Goal: Task Accomplishment & Management: Manage account settings

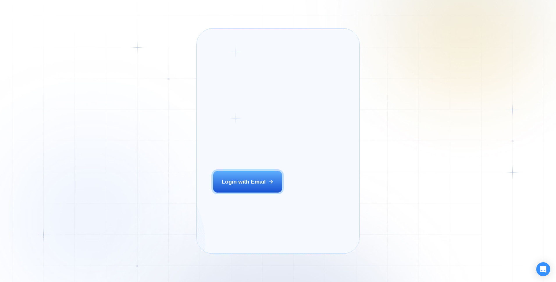
click at [255, 198] on div "Login ‍ Welcome to GigRadar. AI Business Manager for Agencies Login with Email" at bounding box center [256, 141] width 103 height 209
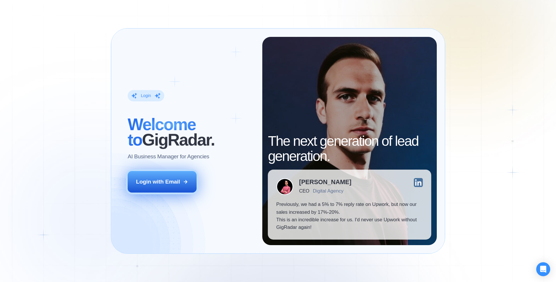
click at [157, 186] on button "Login with Email" at bounding box center [162, 182] width 69 height 22
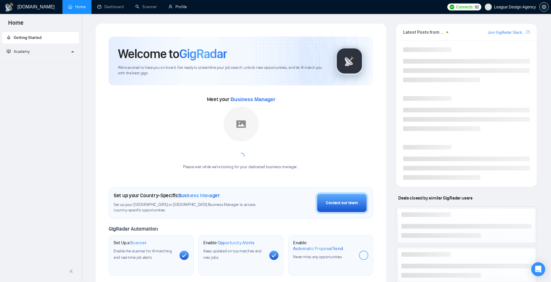
click at [178, 5] on link "Profile" at bounding box center [178, 6] width 18 height 5
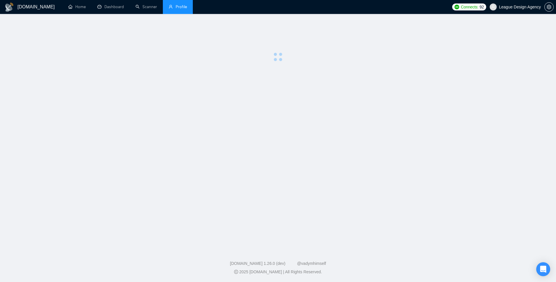
click at [524, 7] on span "League Design Agency" at bounding box center [520, 7] width 42 height 0
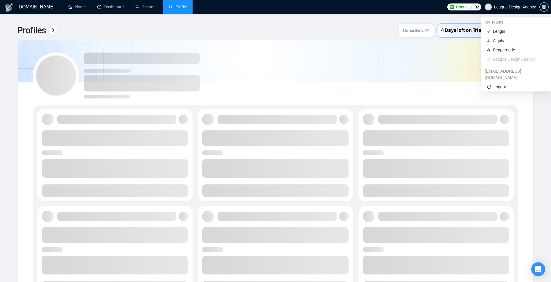
click at [517, 2] on span "League Design Agency" at bounding box center [510, 7] width 58 height 19
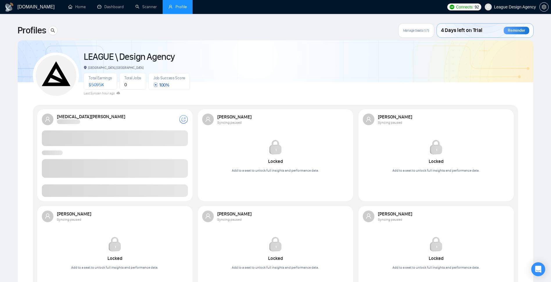
click at [302, 32] on div "Profiles Manage Seats (1/1) 4 Days left on Trial Reminder" at bounding box center [275, 30] width 516 height 15
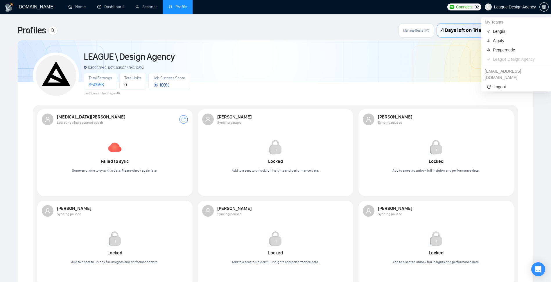
click at [529, 7] on span "League Design Agency" at bounding box center [515, 7] width 42 height 0
click at [509, 33] on span "Lengin" at bounding box center [519, 31] width 52 height 6
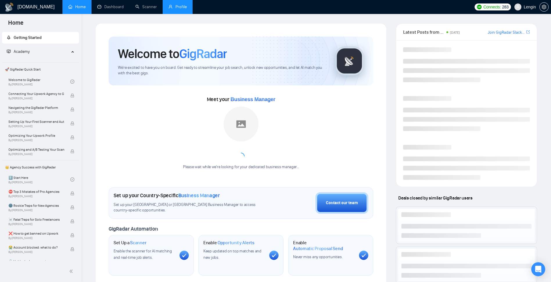
click at [173, 9] on link "Profile" at bounding box center [178, 6] width 18 height 5
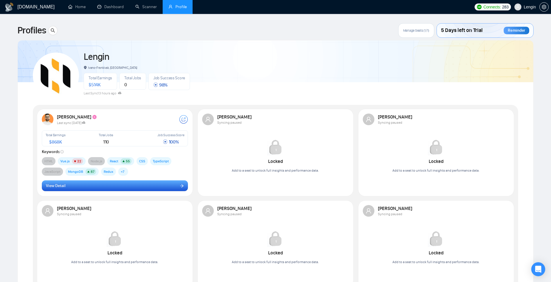
click at [95, 188] on button "View Detail" at bounding box center [115, 185] width 146 height 11
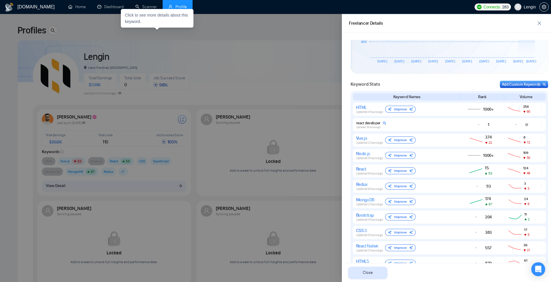
scroll to position [244, 0]
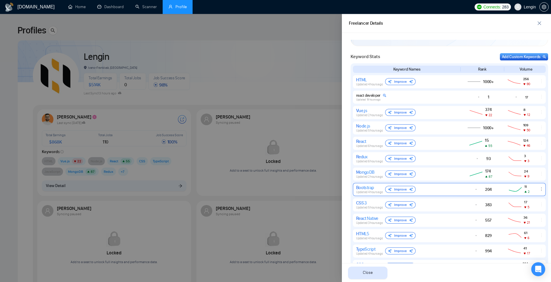
click at [445, 194] on div "Bootstrap Updated 4 hours ago Improve 204 11 2" at bounding box center [449, 189] width 193 height 13
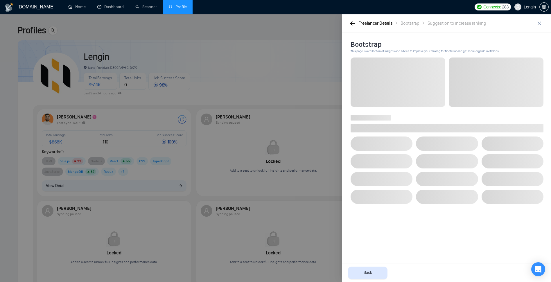
scroll to position [0, 0]
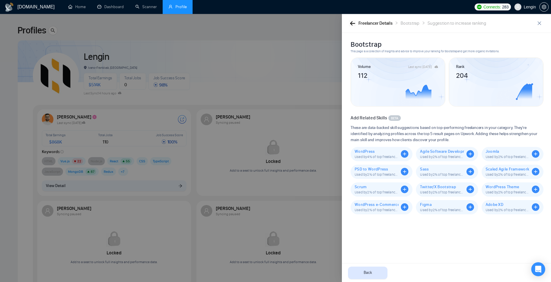
click at [352, 26] on button "button" at bounding box center [352, 23] width 7 height 6
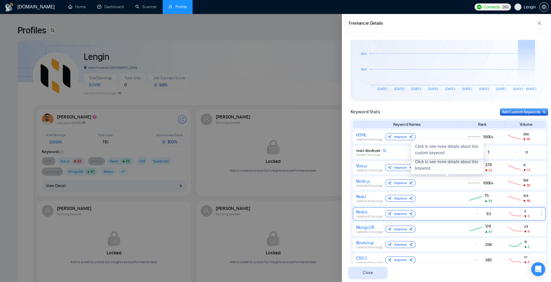
scroll to position [174, 0]
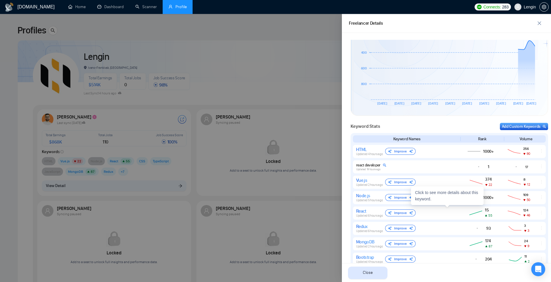
click at [446, 219] on div "React Updated 6 hours ago Improve 15 55 124 46" at bounding box center [449, 213] width 193 height 13
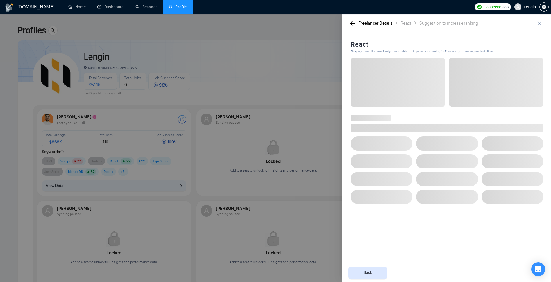
scroll to position [0, 0]
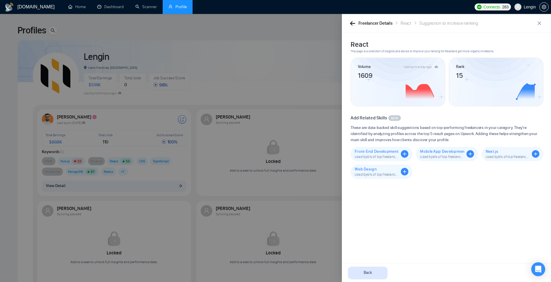
click at [355, 25] on icon "button" at bounding box center [352, 23] width 5 height 4
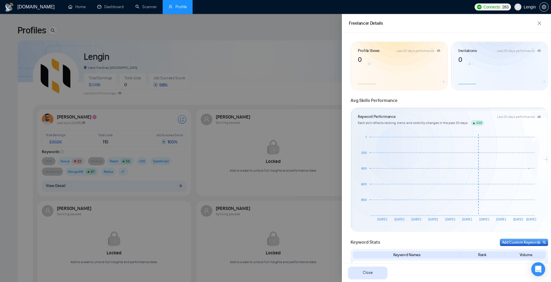
scroll to position [209, 0]
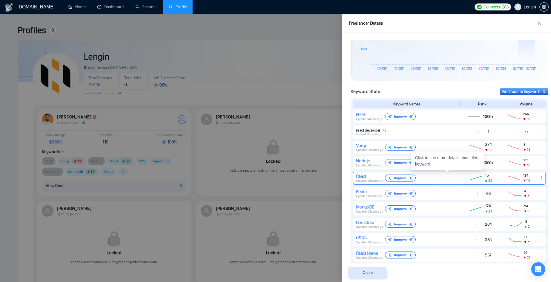
click at [462, 182] on div "15 55" at bounding box center [481, 178] width 40 height 11
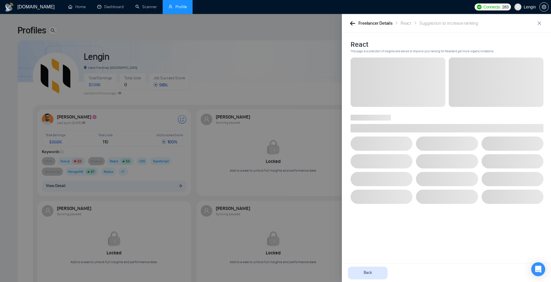
scroll to position [0, 0]
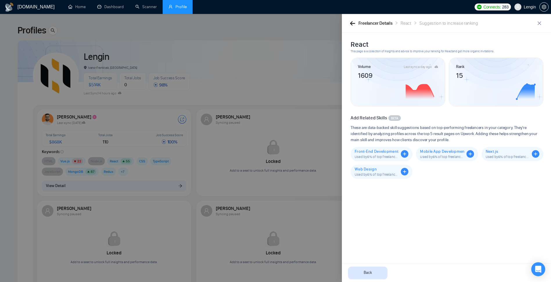
click at [355, 24] on button "button" at bounding box center [352, 23] width 7 height 6
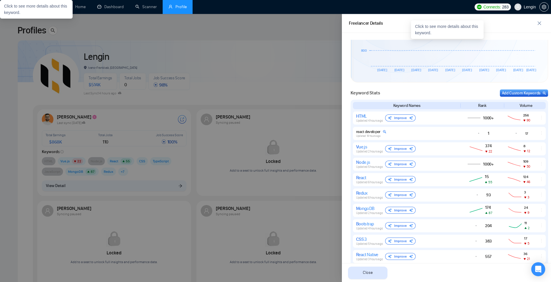
scroll to position [279, 0]
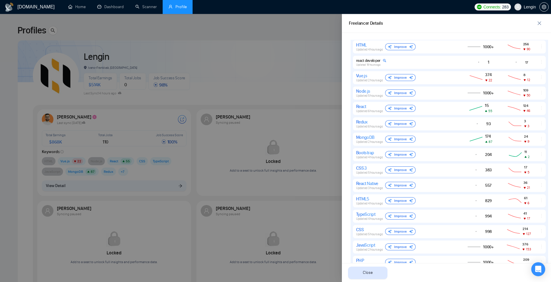
click at [228, 30] on div at bounding box center [275, 148] width 551 height 268
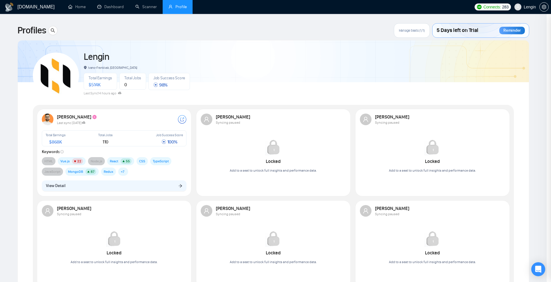
scroll to position [0, 0]
